Goal: Task Accomplishment & Management: Manage account settings

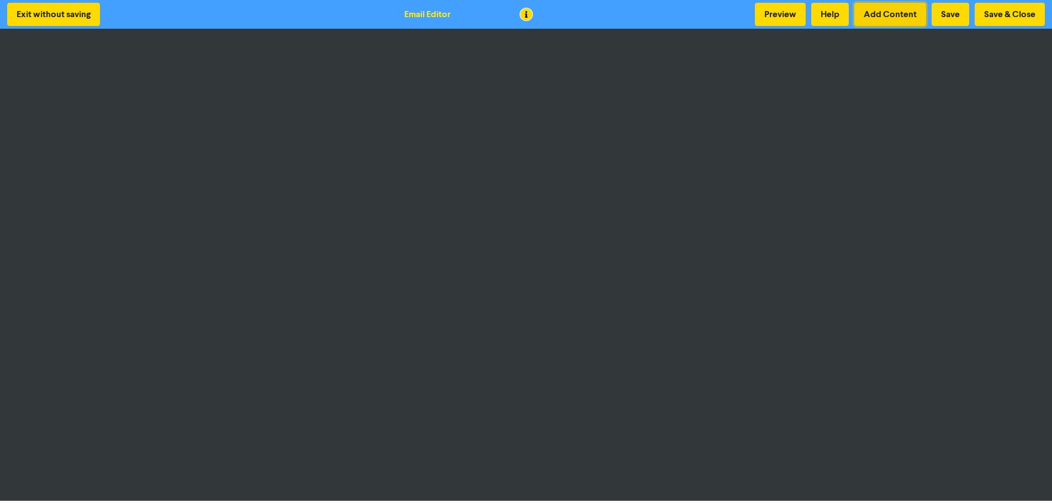
click at [883, 15] on button "Add Content" at bounding box center [891, 14] width 72 height 23
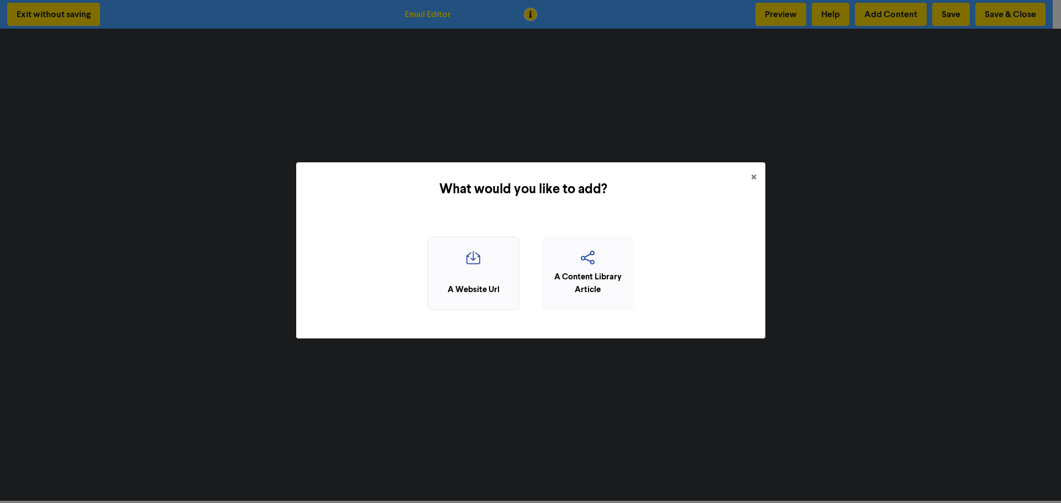
click at [479, 262] on icon "button" at bounding box center [473, 261] width 80 height 21
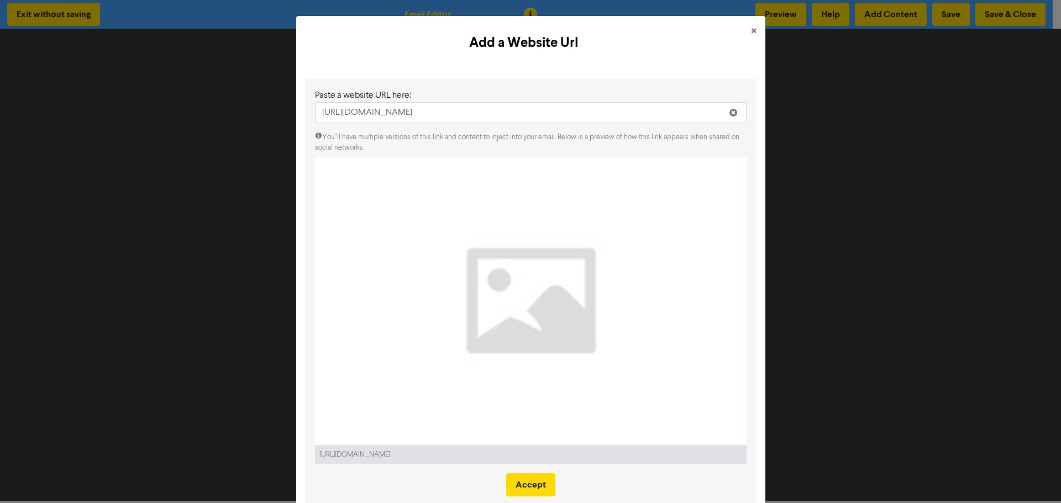
type input "[URL][DOMAIN_NAME]"
click at [751, 27] on span "×" at bounding box center [754, 31] width 6 height 17
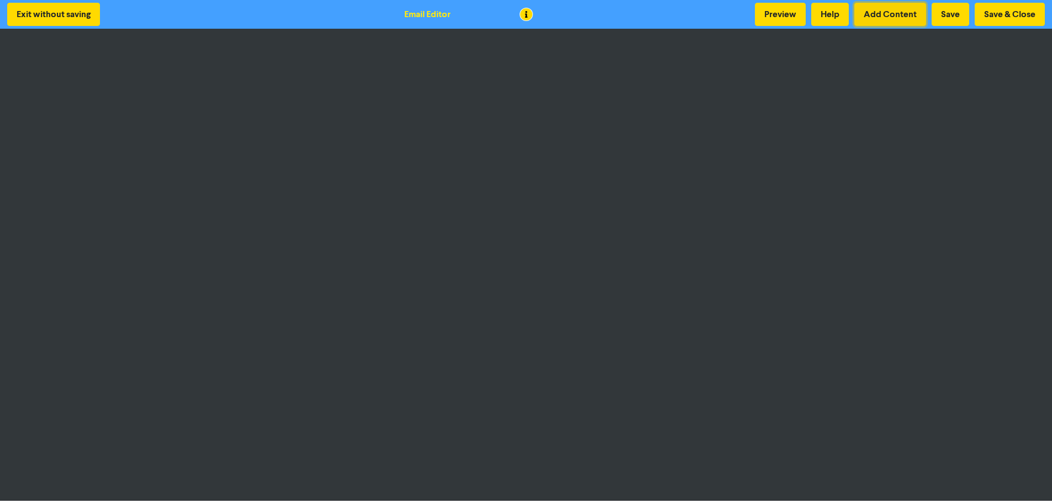
click at [902, 7] on button "Add Content" at bounding box center [891, 14] width 72 height 23
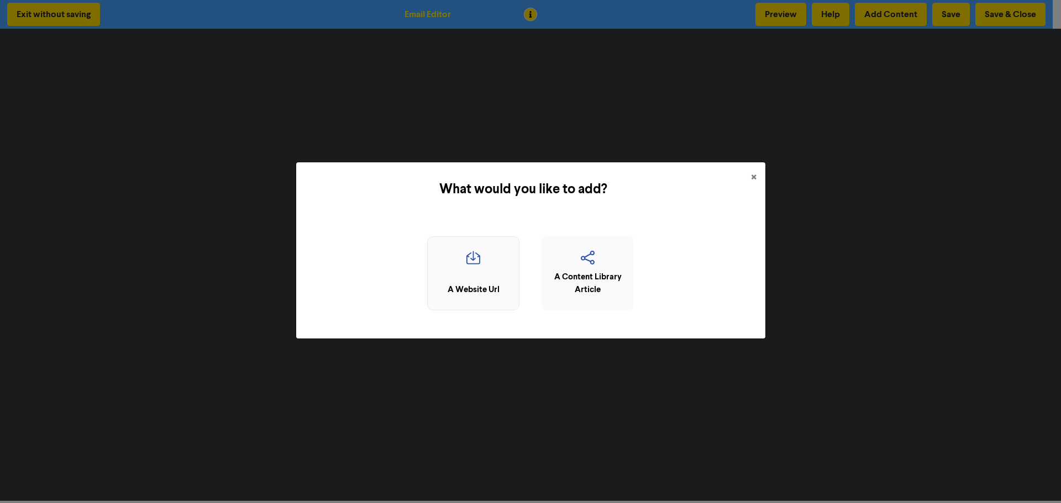
click at [467, 268] on icon "button" at bounding box center [473, 261] width 80 height 21
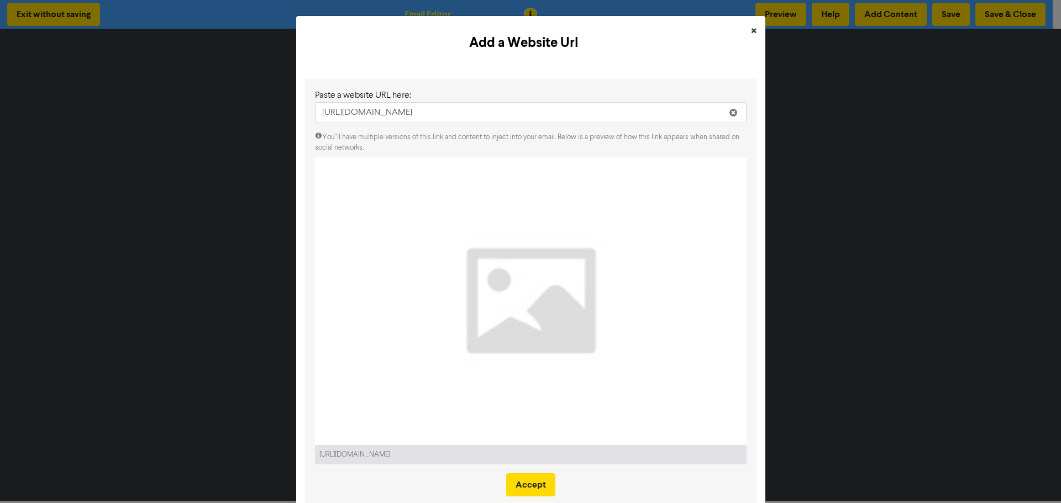
type input "[URL][DOMAIN_NAME]"
click at [754, 28] on button "×" at bounding box center [753, 31] width 23 height 31
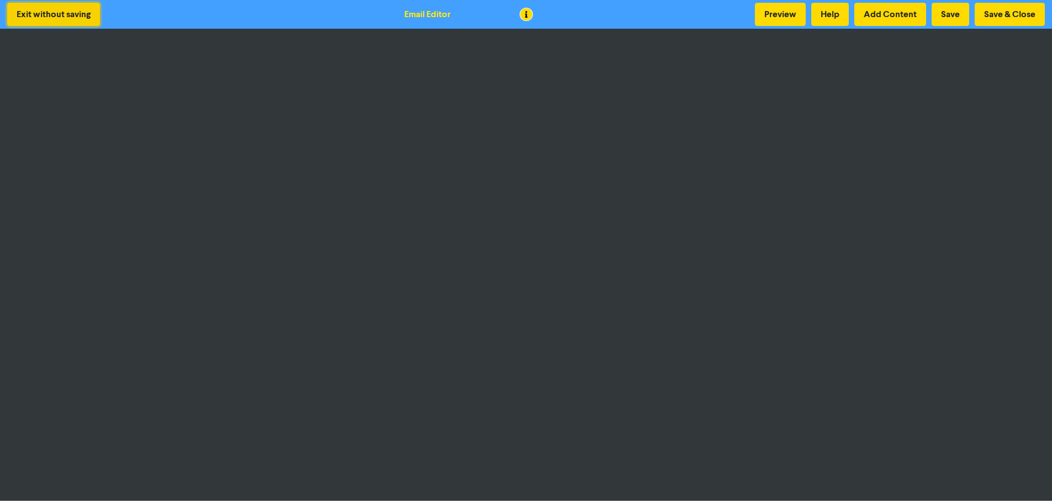
click at [52, 13] on button "Exit without saving" at bounding box center [53, 14] width 93 height 23
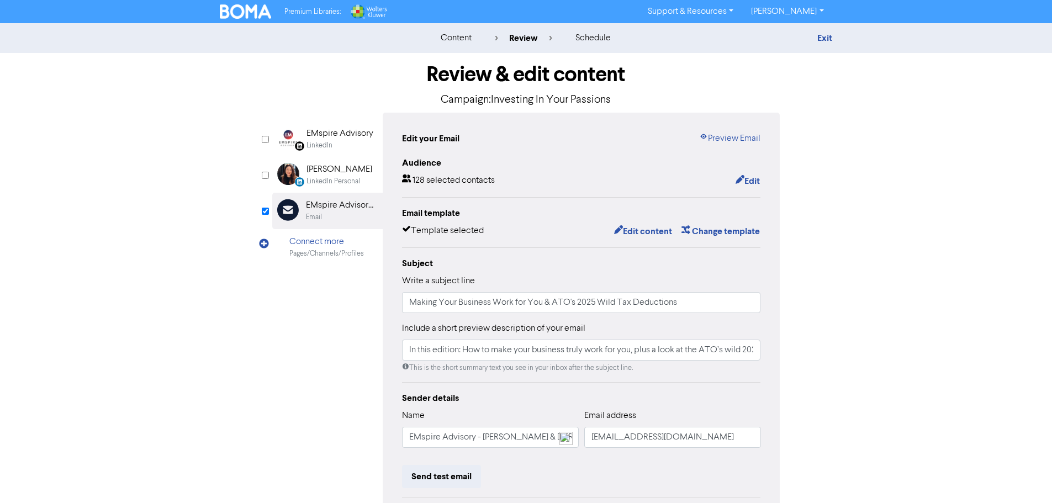
click at [243, 6] on img at bounding box center [246, 11] width 52 height 14
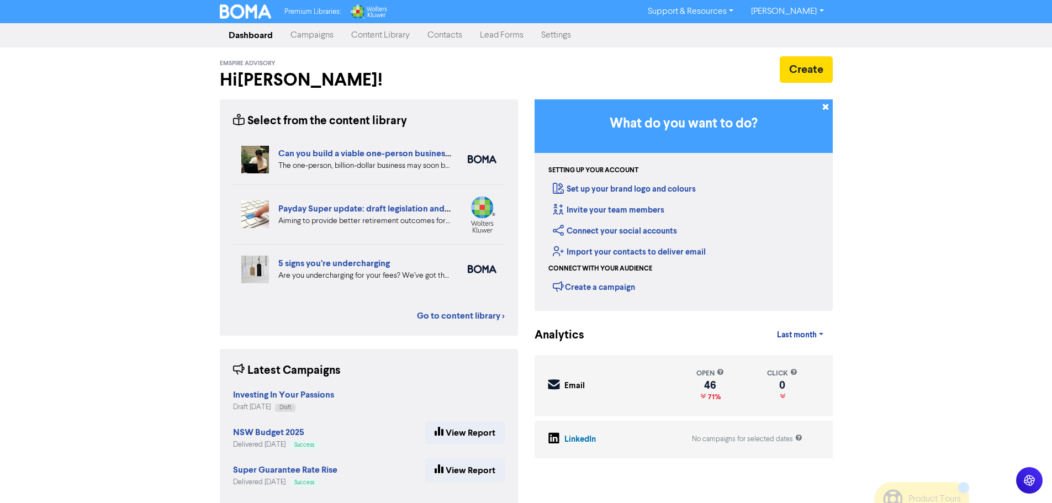
click at [302, 27] on link "Campaigns" at bounding box center [312, 35] width 61 height 22
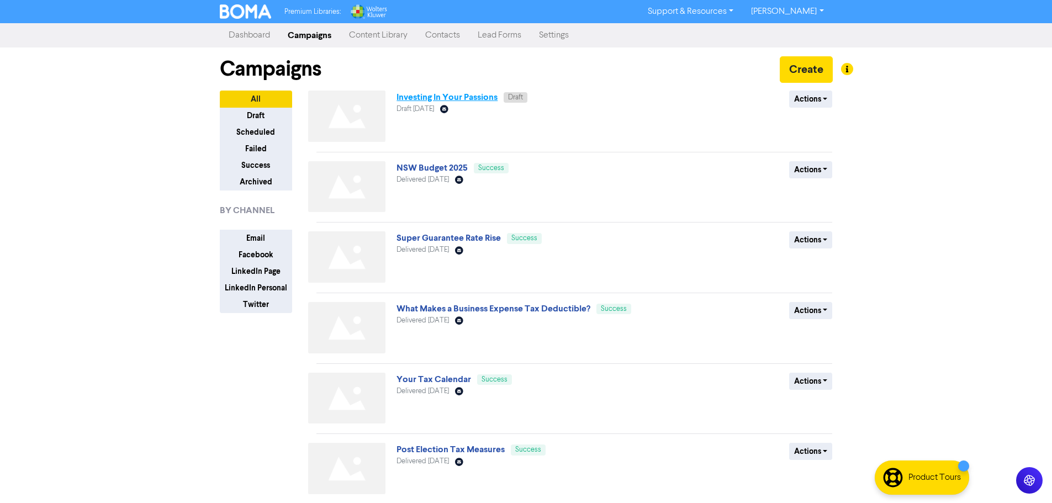
click at [462, 96] on link "Investing In Your Passions" at bounding box center [447, 97] width 101 height 11
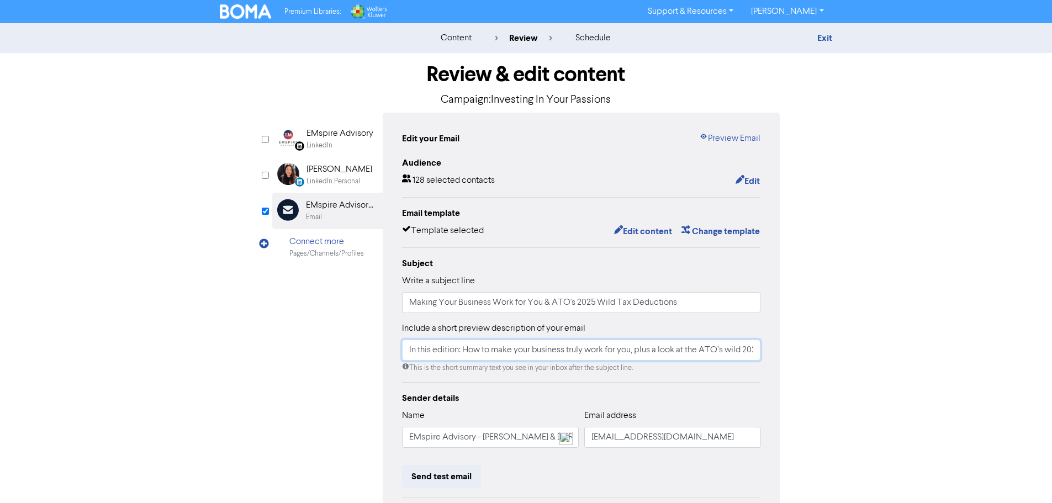
scroll to position [0, 160]
drag, startPoint x: 404, startPoint y: 351, endPoint x: 749, endPoint y: 359, distance: 344.8
click at [792, 359] on div "Review & edit content Campaign: Investing In Your Passions LinkedIn Page Create…" at bounding box center [527, 342] width 630 height 579
click at [239, 11] on img at bounding box center [246, 11] width 52 height 14
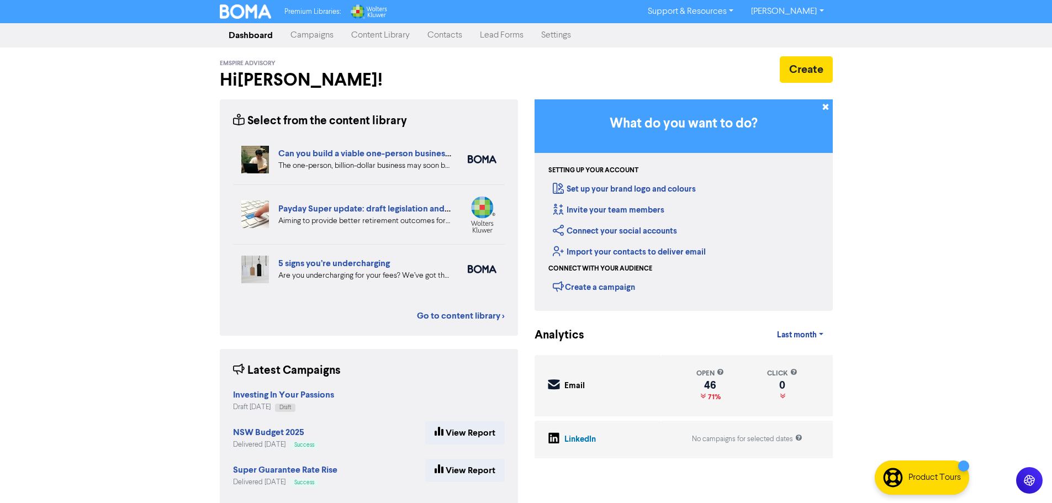
click at [324, 34] on link "Campaigns" at bounding box center [312, 35] width 61 height 22
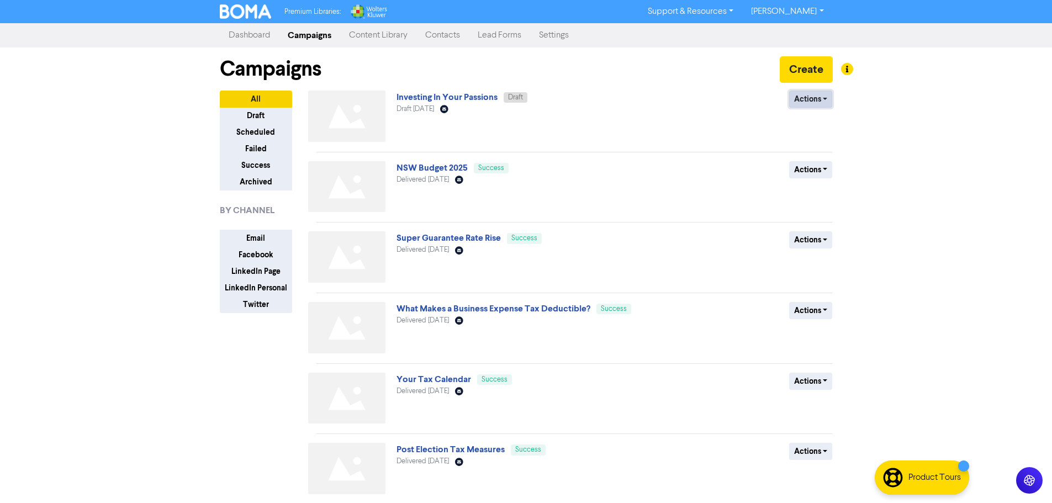
click at [825, 99] on button "Actions" at bounding box center [811, 99] width 44 height 17
click at [818, 125] on button "Delete" at bounding box center [833, 123] width 87 height 18
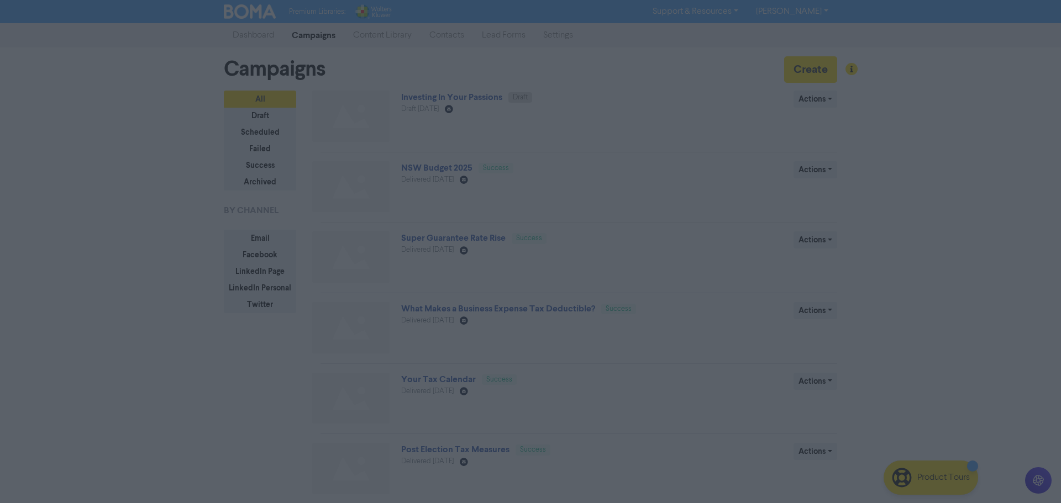
click at [483, 143] on button "ok" at bounding box center [483, 145] width 82 height 28
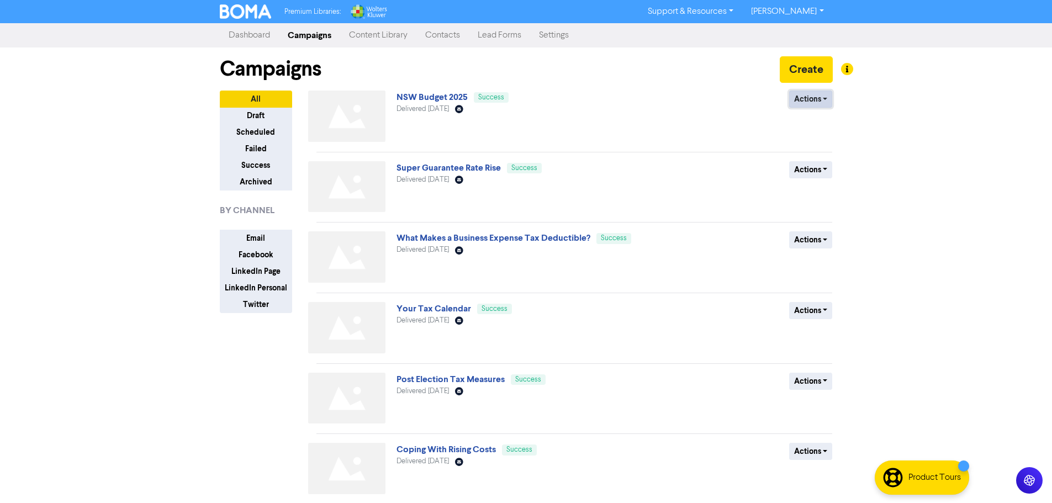
click at [826, 97] on button "Actions" at bounding box center [811, 99] width 44 height 17
click at [826, 120] on button "Duplicate" at bounding box center [833, 123] width 87 height 18
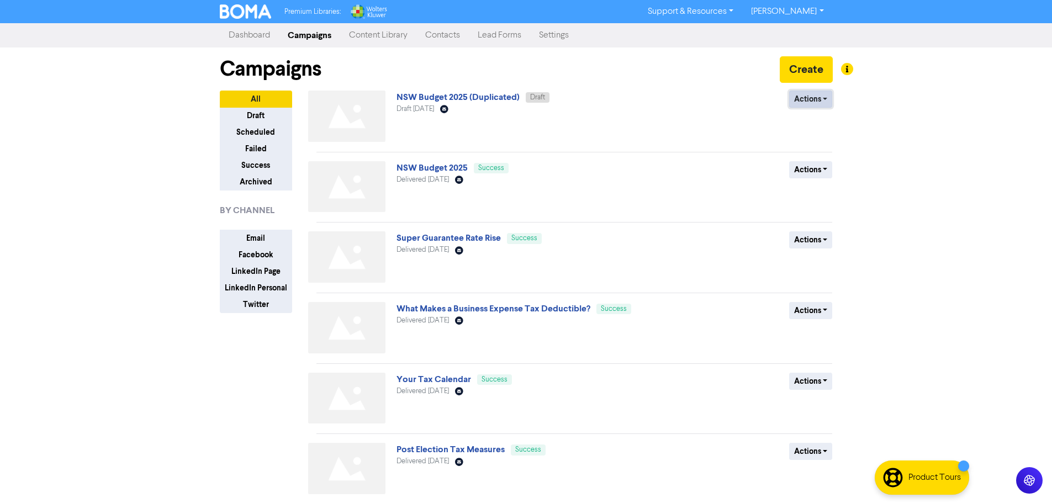
click at [831, 94] on button "Actions" at bounding box center [811, 99] width 44 height 17
click at [817, 162] on button "Rename" at bounding box center [833, 158] width 87 height 18
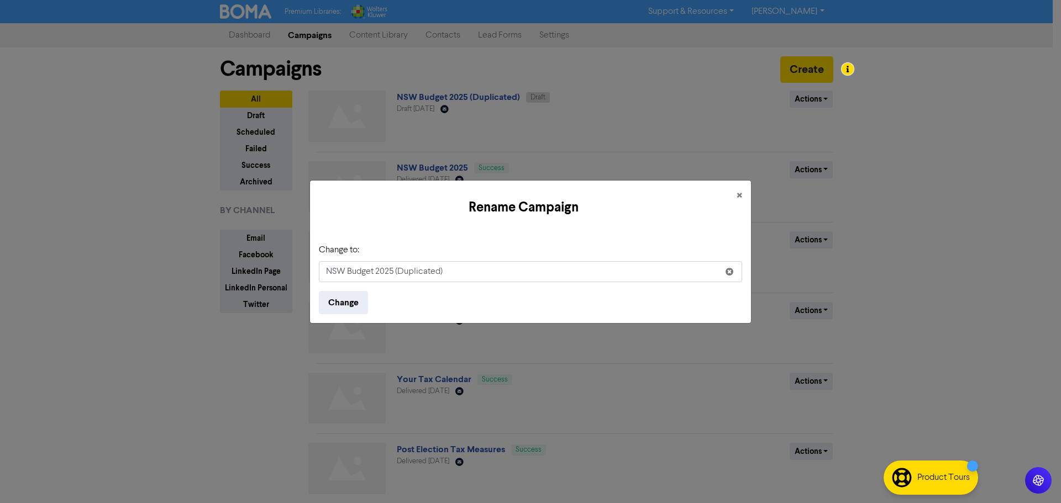
drag, startPoint x: 447, startPoint y: 268, endPoint x: 199, endPoint y: 245, distance: 249.7
click at [199, 245] on div "Rename Campaign × Change to: NSW Budget 2025 (Duplicated) Change" at bounding box center [530, 251] width 1061 height 503
type input "Making Your Business Work For You"
click at [345, 298] on button "Change" at bounding box center [343, 302] width 49 height 23
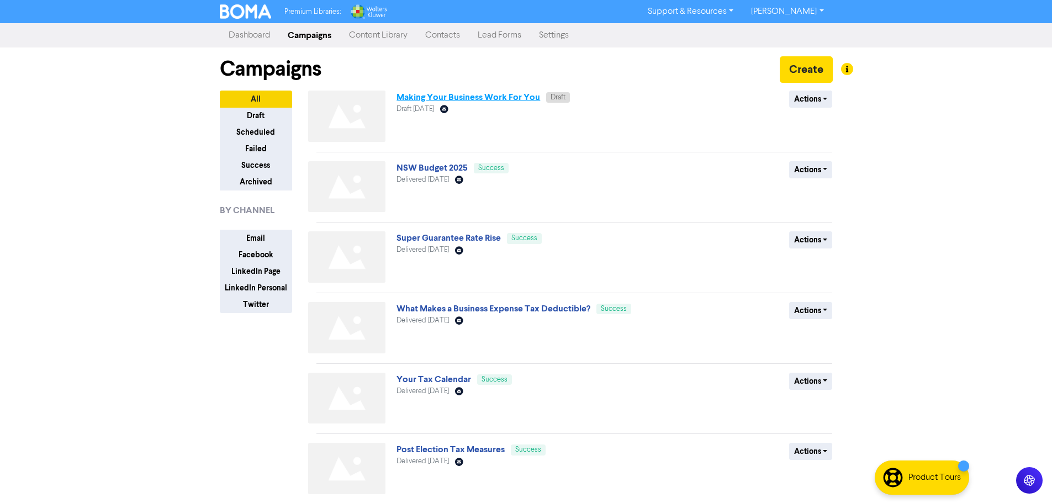
click at [518, 97] on link "Making Your Business Work For You" at bounding box center [469, 97] width 144 height 11
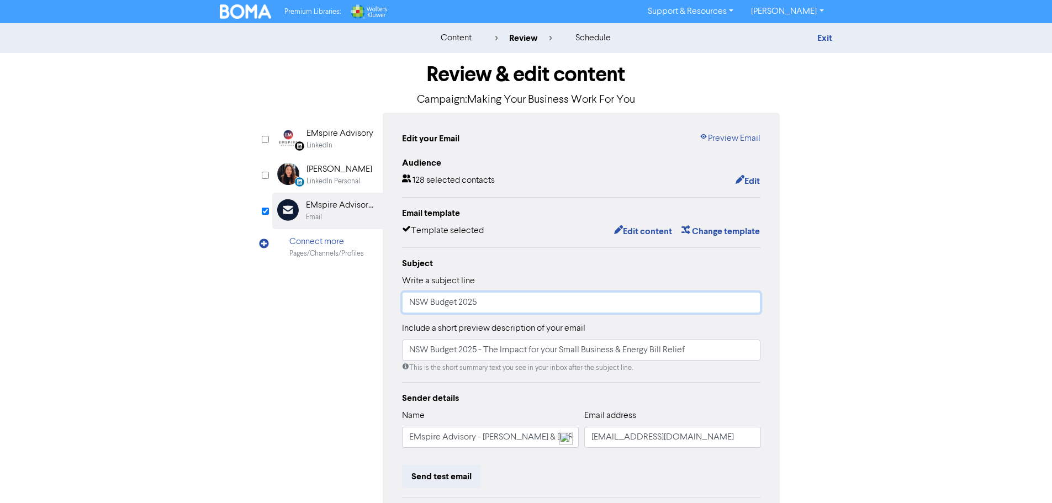
drag, startPoint x: 493, startPoint y: 302, endPoint x: 347, endPoint y: 302, distance: 145.8
click at [347, 302] on div "LinkedIn Page Created with Sketch. EMspire Advisory LinkedIn LinkedIn Personal …" at bounding box center [526, 348] width 508 height 470
type input "Making Your Business Work for You & The ATO's 2025 Wild Tax Deductions"
drag, startPoint x: 691, startPoint y: 350, endPoint x: 404, endPoint y: 357, distance: 286.2
click at [404, 357] on input "NSW Budget 2025 - The Impact for your Small Business & Energy Bill Relief" at bounding box center [581, 350] width 359 height 21
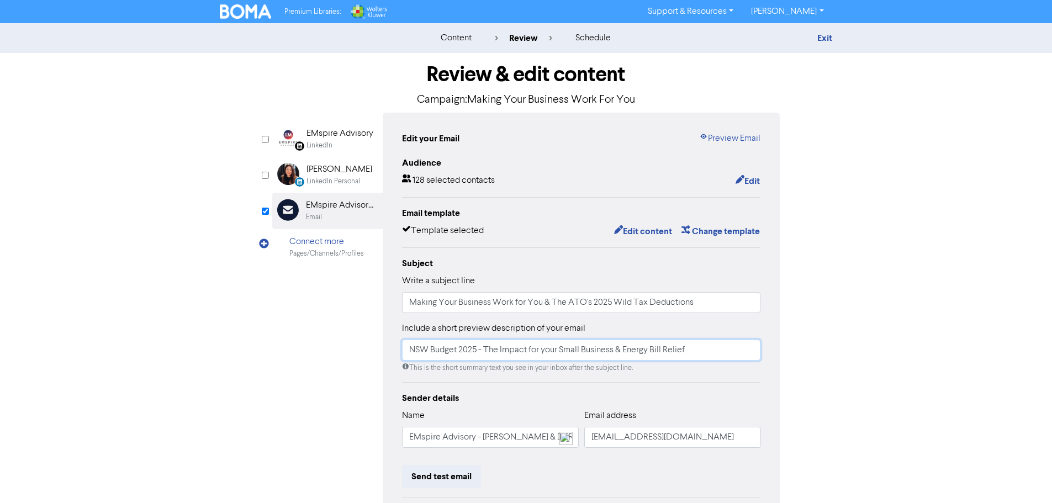
paste input "In this edition: How to make your business truly work for you, plus a look at t…"
click at [591, 352] on input "In this edition: How to make your business truly work for you, plus a look at t…" at bounding box center [581, 350] width 359 height 21
type input "In this edition: How to make your business truly work for you, plus a look at t…"
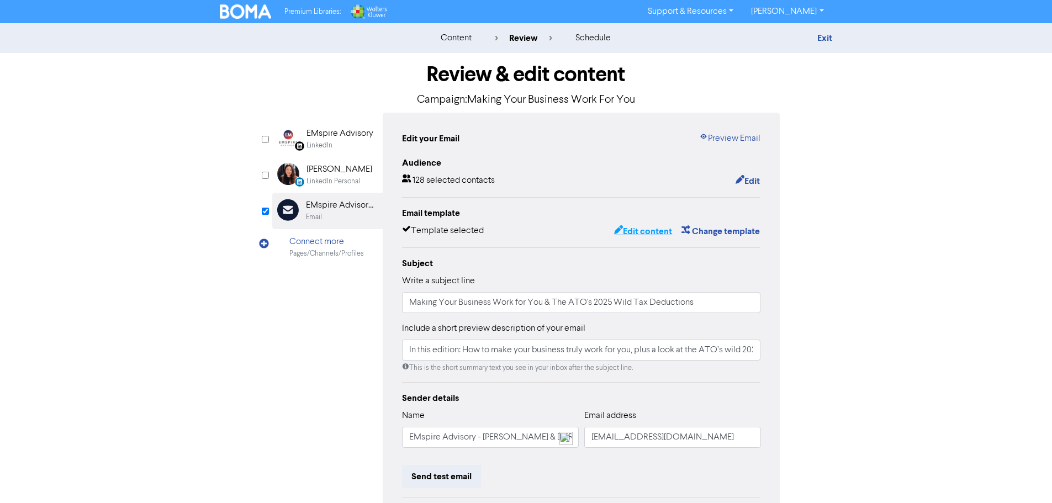
click at [637, 229] on button "Edit content" at bounding box center [643, 231] width 59 height 14
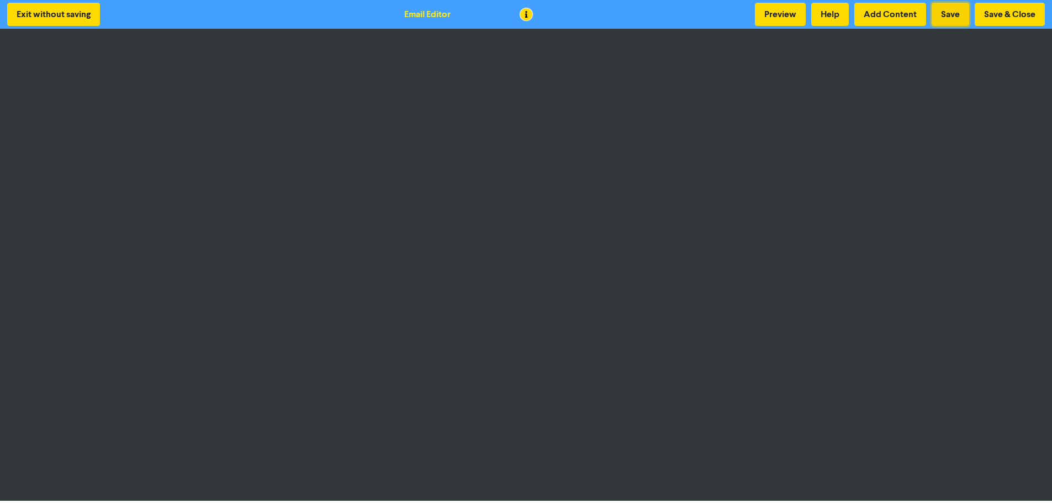
click at [948, 7] on button "Save" at bounding box center [951, 14] width 38 height 23
click at [882, 10] on button "Add Content" at bounding box center [891, 14] width 72 height 23
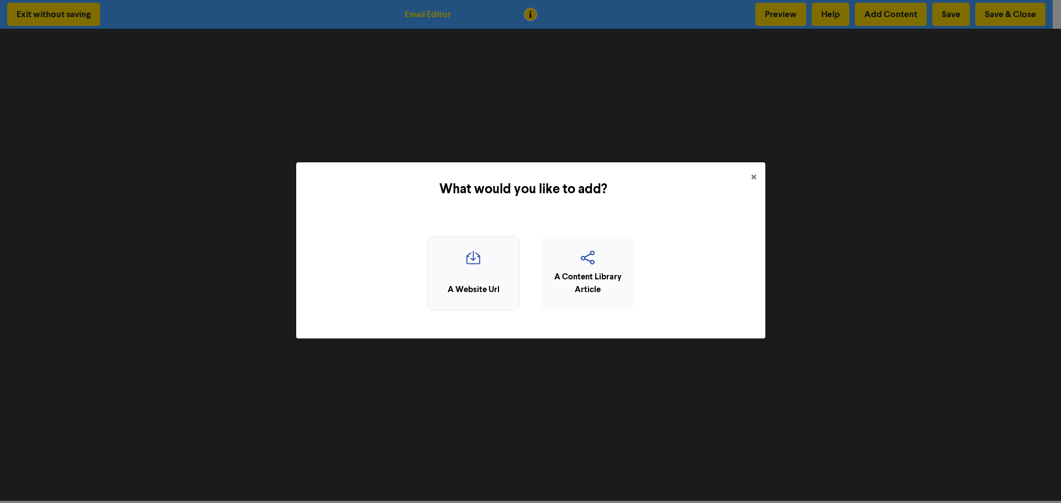
click at [478, 255] on icon "button" at bounding box center [473, 261] width 80 height 21
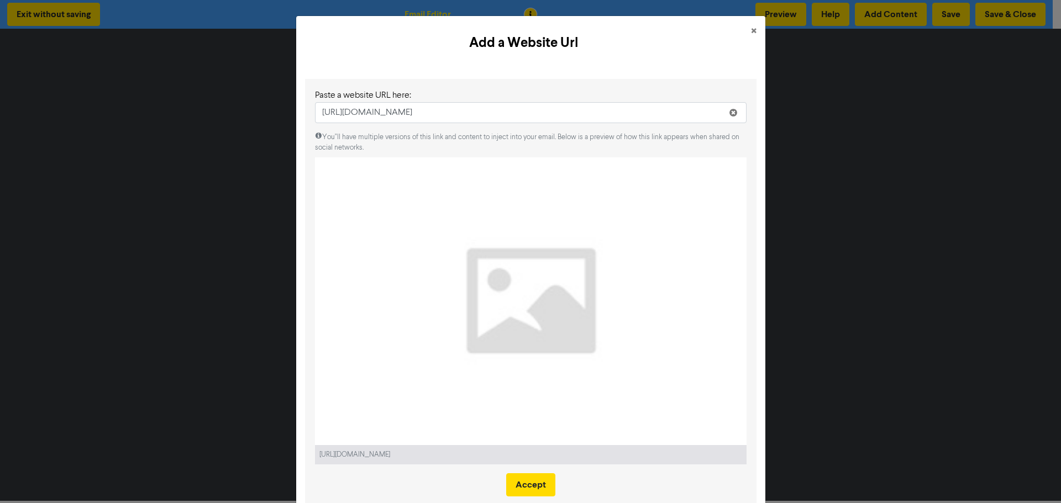
type input "[URL][DOMAIN_NAME]"
click at [752, 27] on button "×" at bounding box center [753, 31] width 23 height 31
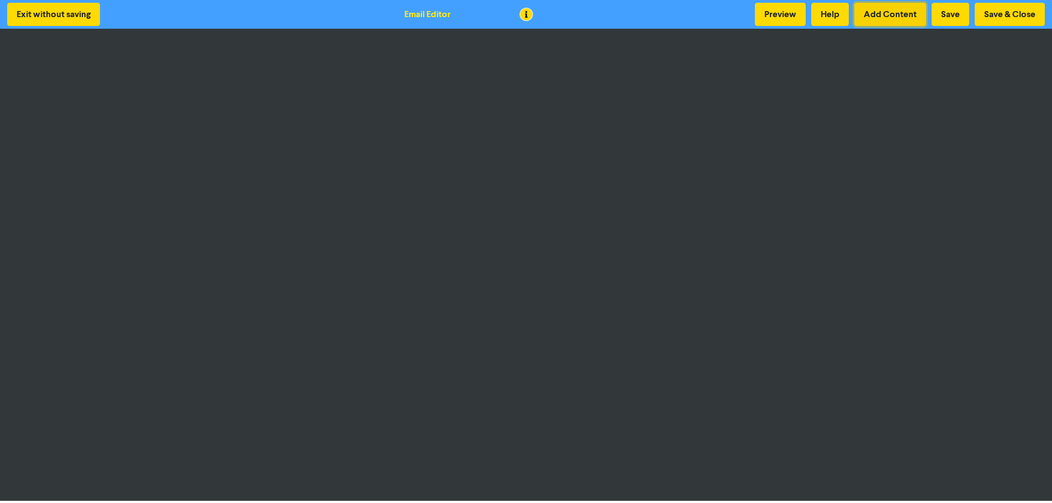
click at [884, 18] on button "Add Content" at bounding box center [891, 14] width 72 height 23
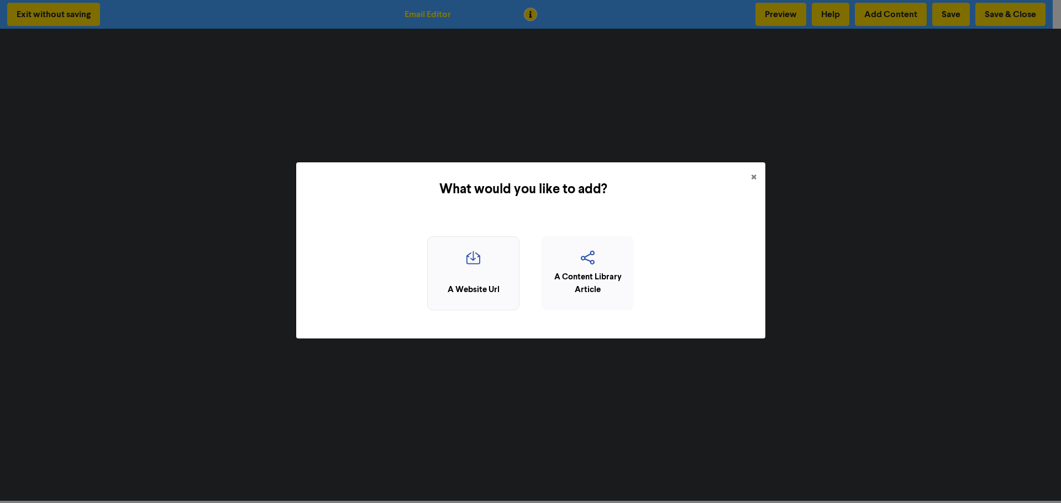
click at [463, 286] on div "A Website Url" at bounding box center [473, 290] width 80 height 13
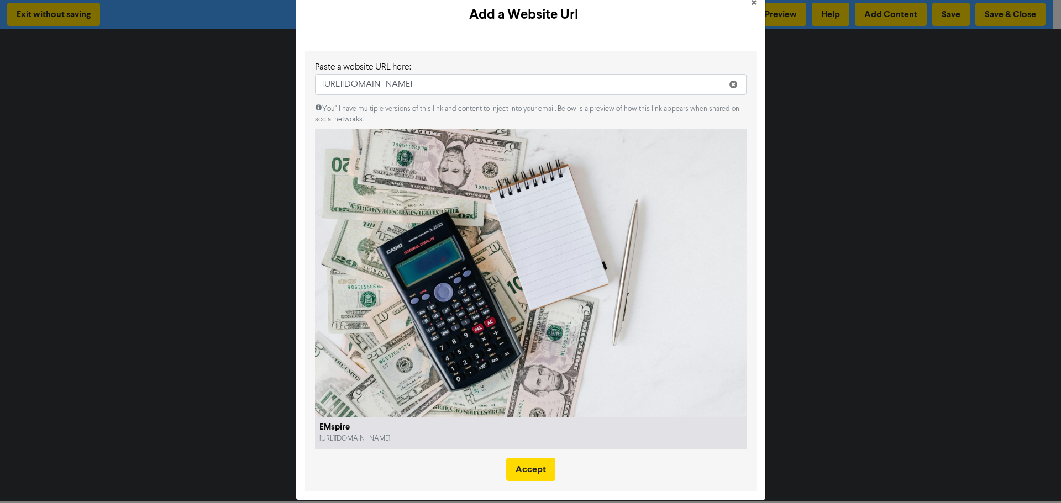
scroll to position [41, 0]
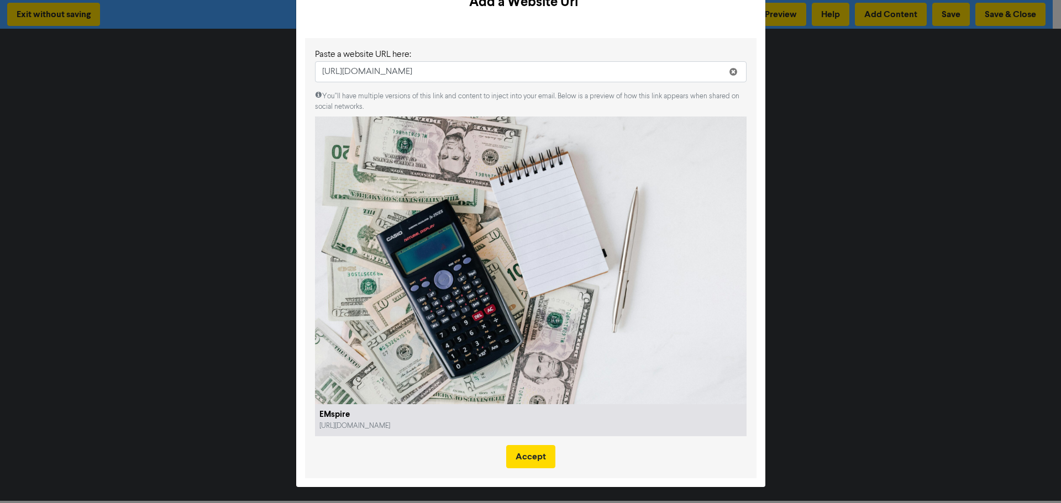
type input "[URL][DOMAIN_NAME]"
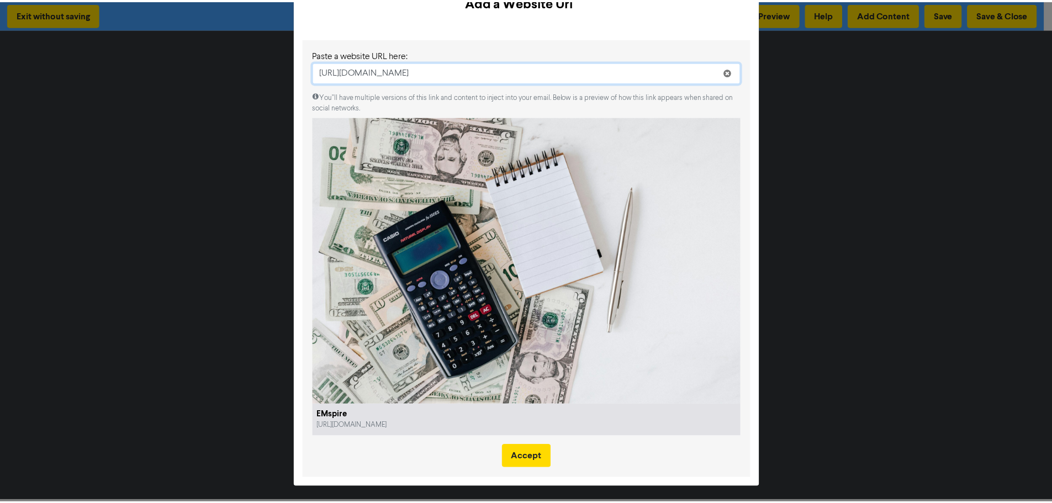
scroll to position [0, 0]
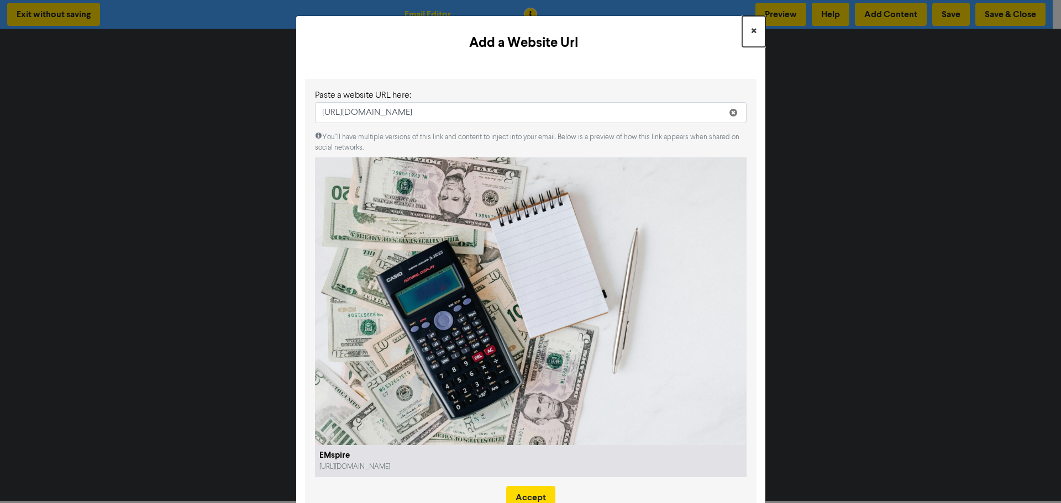
click at [745, 27] on button "×" at bounding box center [753, 31] width 23 height 31
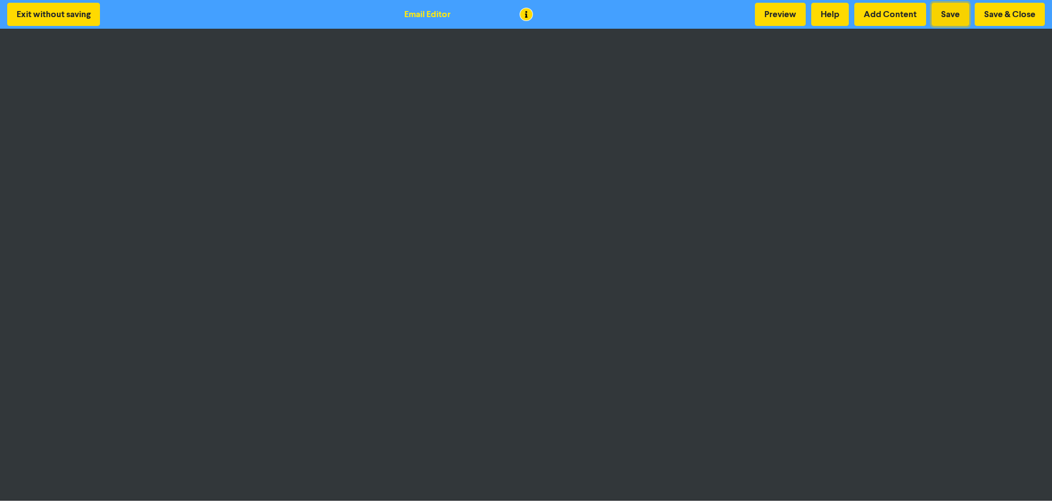
click at [951, 11] on button "Save" at bounding box center [951, 14] width 38 height 23
click at [51, 17] on button "Exit without saving" at bounding box center [53, 14] width 93 height 23
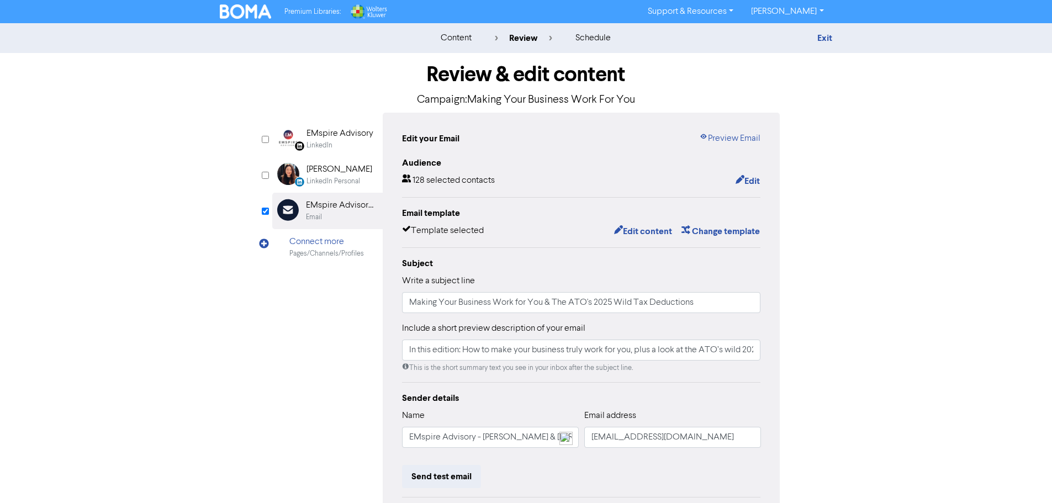
click at [246, 10] on img at bounding box center [246, 11] width 52 height 14
